Goal: Information Seeking & Learning: Learn about a topic

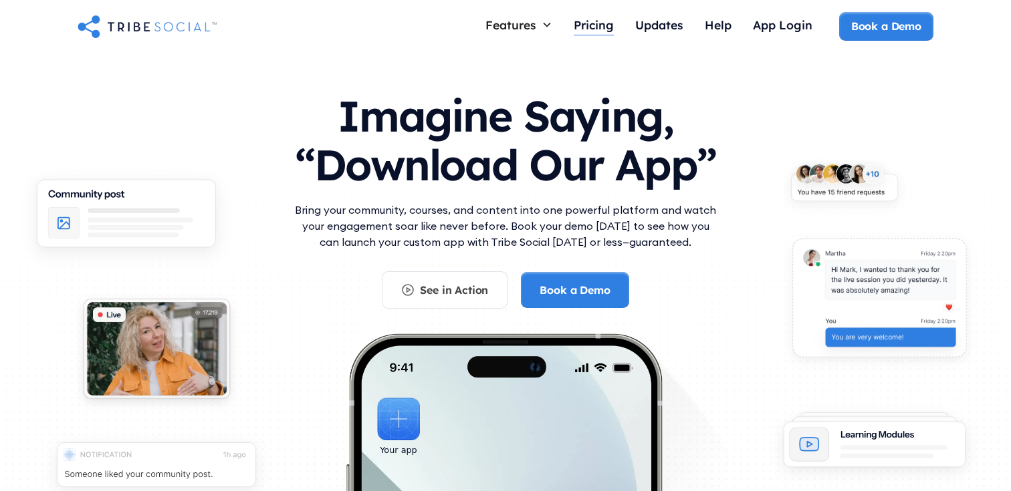
click at [594, 26] on div "Pricing" at bounding box center [594, 24] width 40 height 15
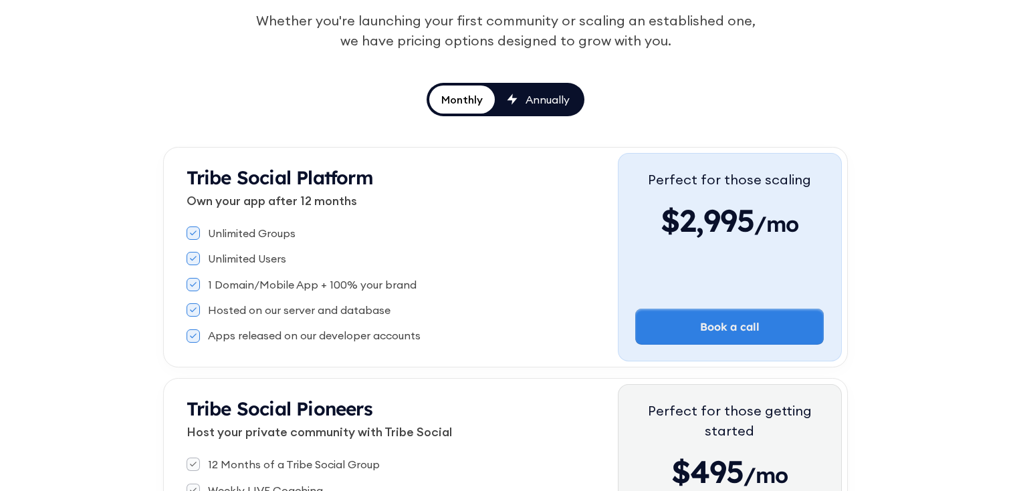
scroll to position [171, 0]
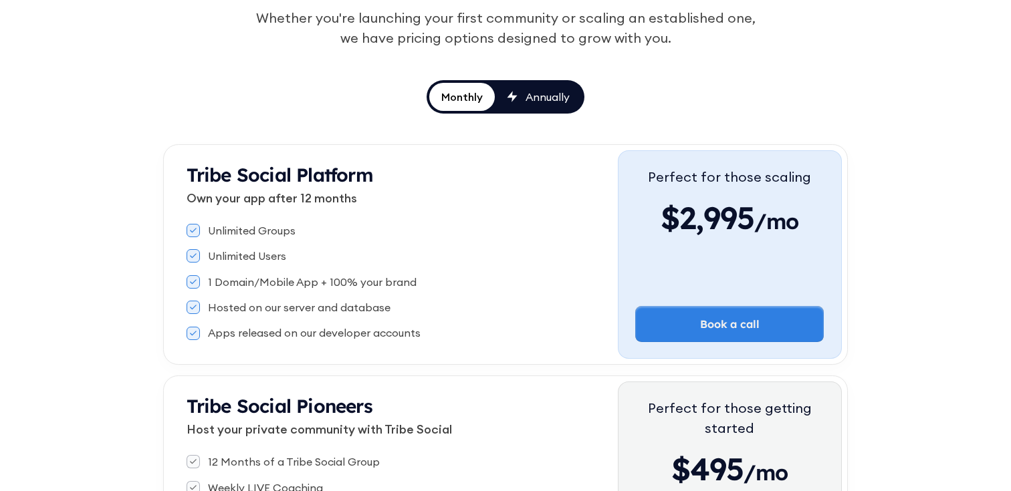
click at [559, 104] on div "Annually" at bounding box center [548, 97] width 44 height 15
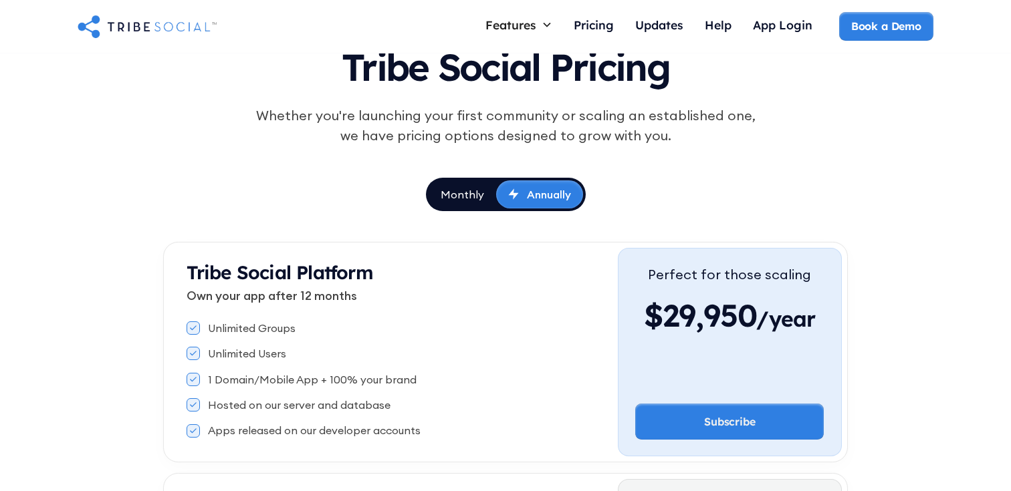
scroll to position [73, 0]
click at [464, 189] on div "Monthly" at bounding box center [462, 195] width 43 height 15
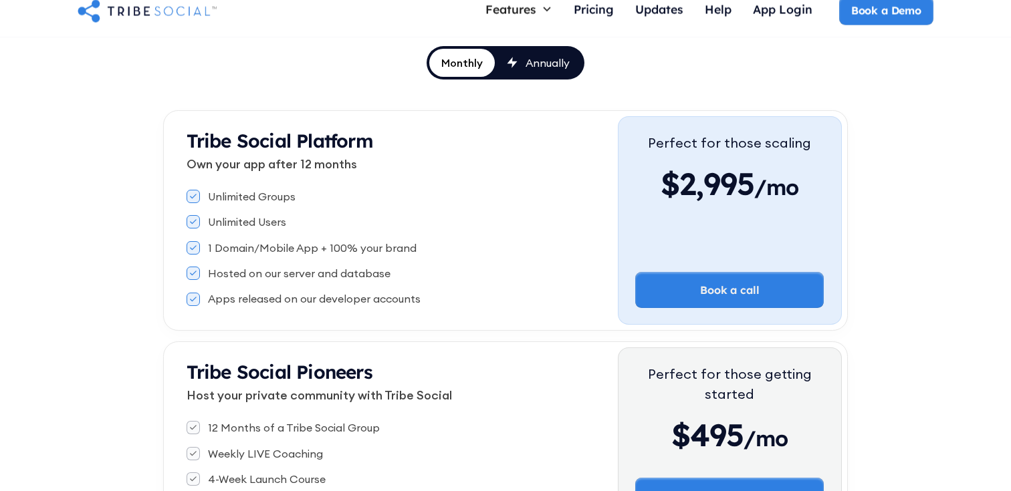
scroll to position [0, 0]
